Goal: Communication & Community: Share content

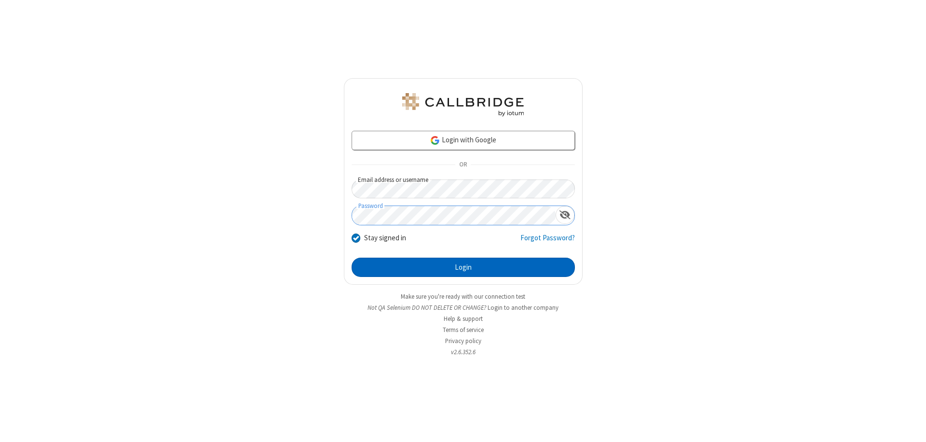
click at [463, 267] on button "Login" at bounding box center [462, 266] width 223 height 19
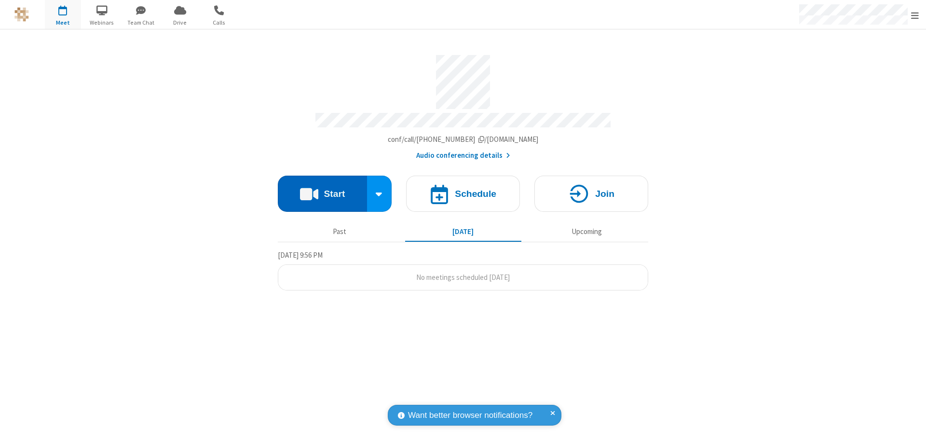
click at [322, 189] on button "Start" at bounding box center [322, 194] width 89 height 36
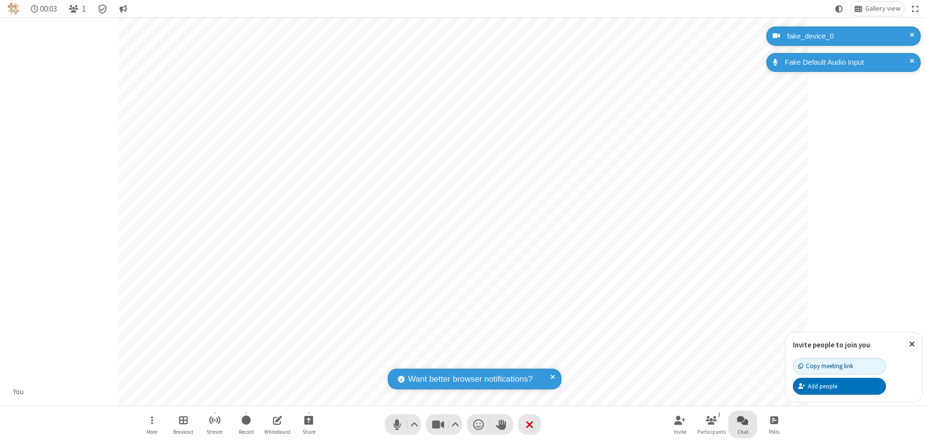
click at [743, 419] on span "Open chat" at bounding box center [743, 420] width 12 height 12
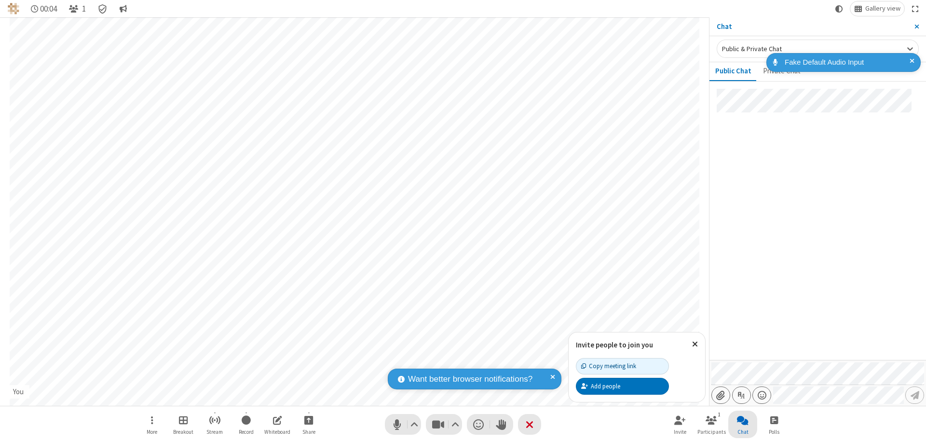
type input "C:\fakepath\doc_test.docx"
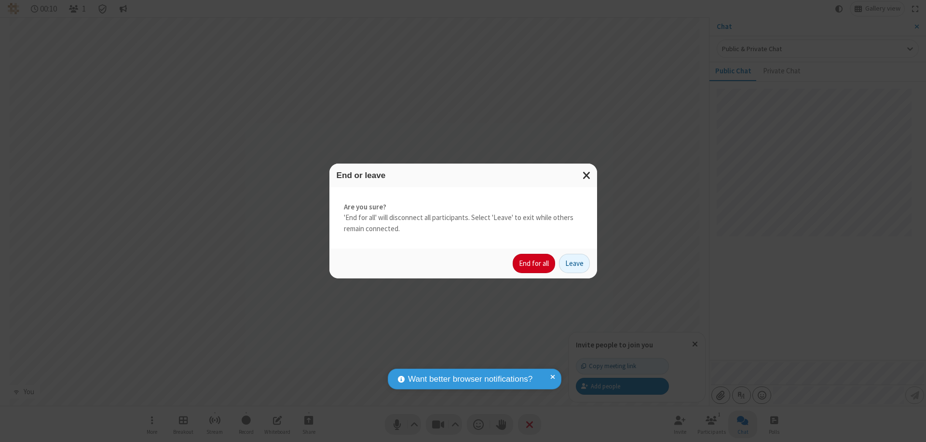
click at [534, 263] on button "End for all" at bounding box center [534, 263] width 42 height 19
